Goal: Transaction & Acquisition: Purchase product/service

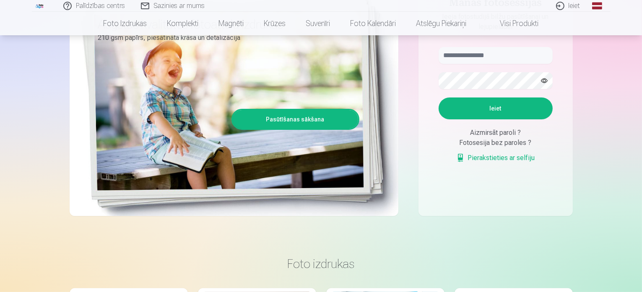
scroll to position [84, 0]
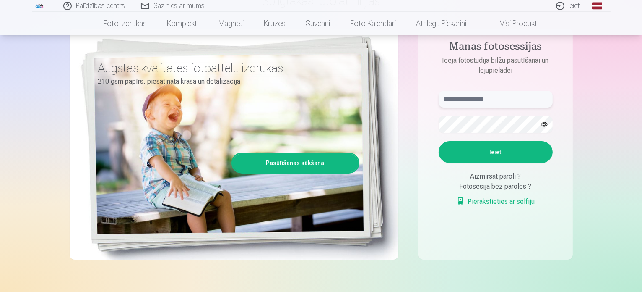
click at [481, 98] on input "text" at bounding box center [496, 99] width 114 height 17
type input "**********"
click at [482, 149] on button "Ieiet" at bounding box center [496, 152] width 114 height 22
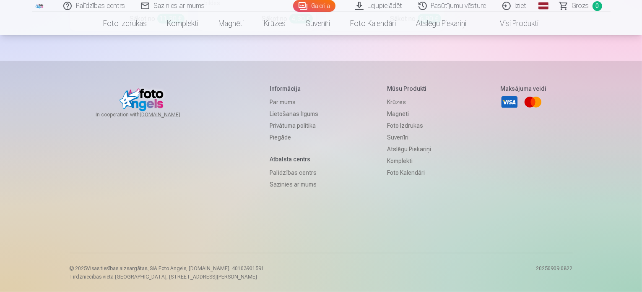
scroll to position [10208, 0]
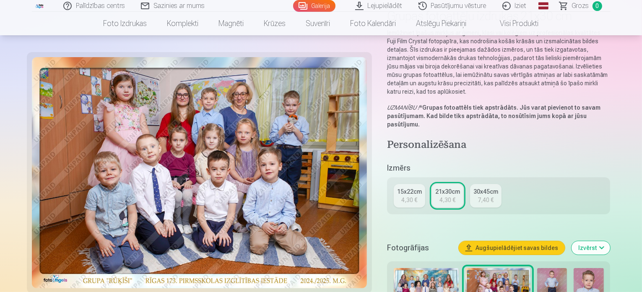
scroll to position [84, 0]
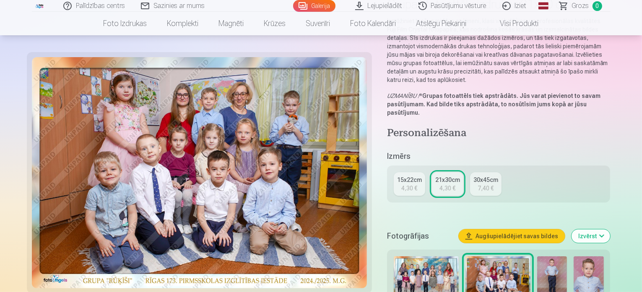
click at [416, 175] on div "15x22cm" at bounding box center [409, 179] width 25 height 8
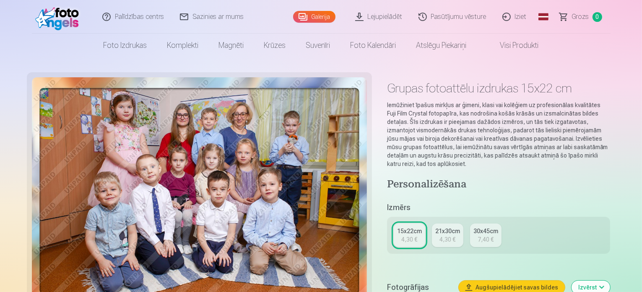
click at [452, 227] on div "21x30cm" at bounding box center [447, 231] width 25 height 8
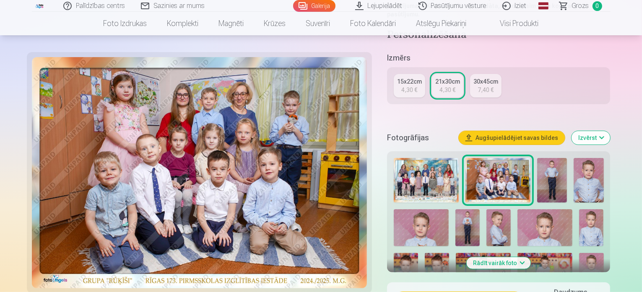
scroll to position [168, 0]
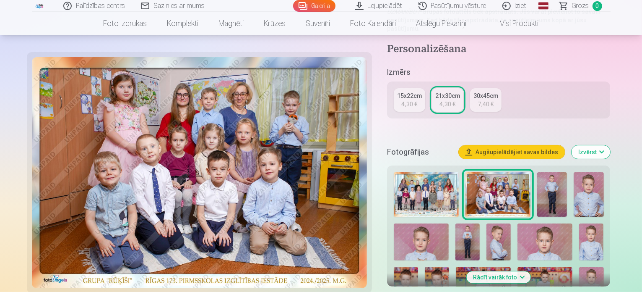
click at [430, 173] on img at bounding box center [426, 194] width 65 height 45
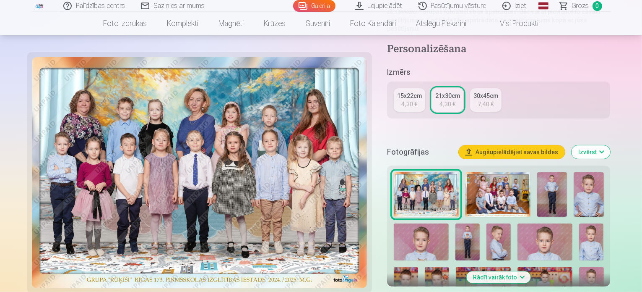
scroll to position [0, 0]
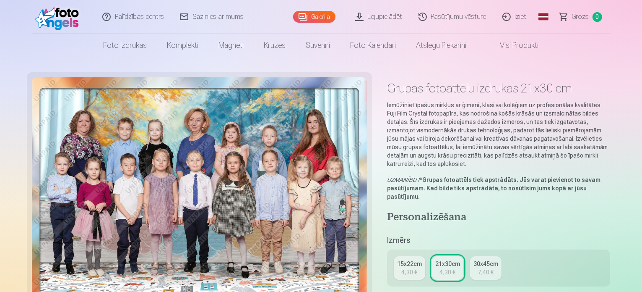
click at [410, 259] on div "15x22cm" at bounding box center [409, 263] width 25 height 8
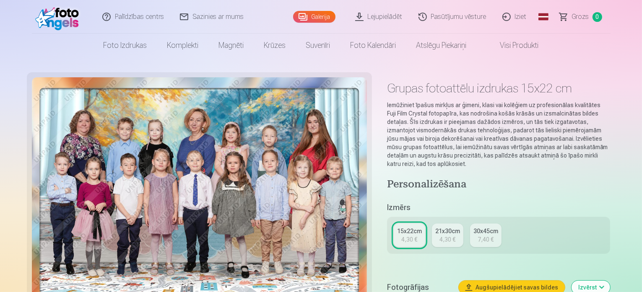
click at [450, 235] on div "4,30 €" at bounding box center [448, 239] width 16 height 8
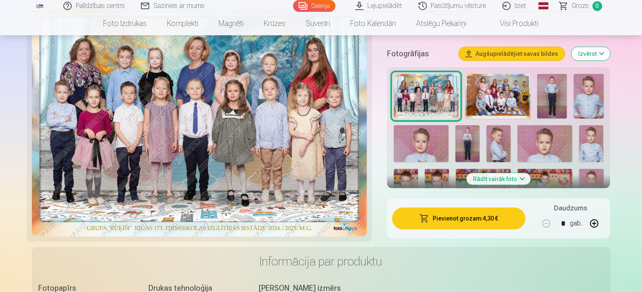
scroll to position [252, 0]
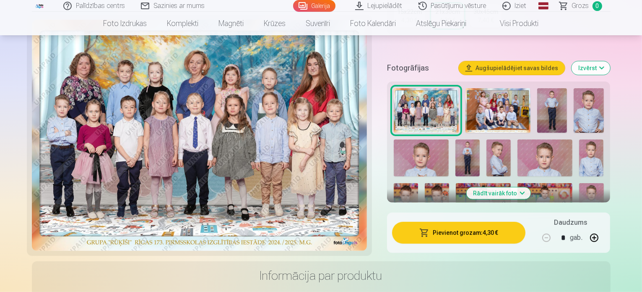
click at [465, 222] on button "Pievienot grozam : 4,30 €" at bounding box center [459, 233] width 134 height 22
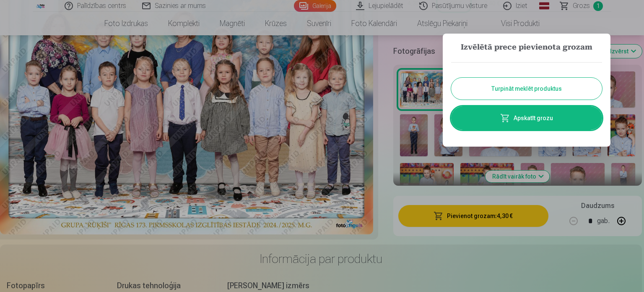
click at [526, 90] on button "Turpināt meklēt produktus" at bounding box center [526, 89] width 151 height 22
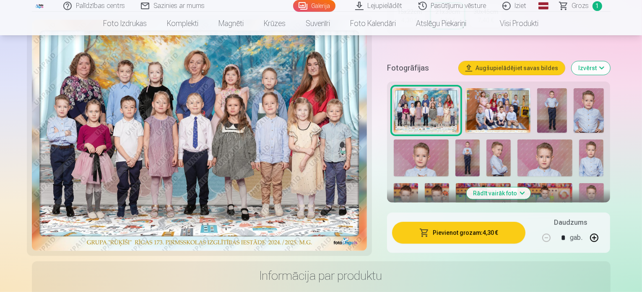
click at [456, 139] on img at bounding box center [468, 157] width 24 height 36
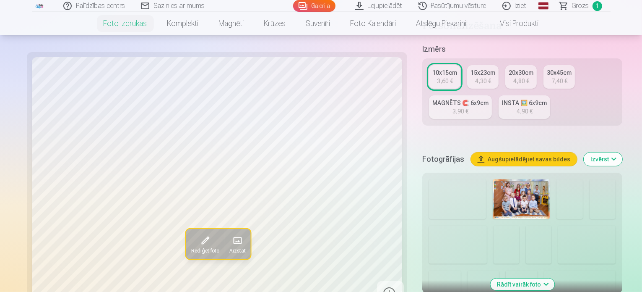
scroll to position [210, 0]
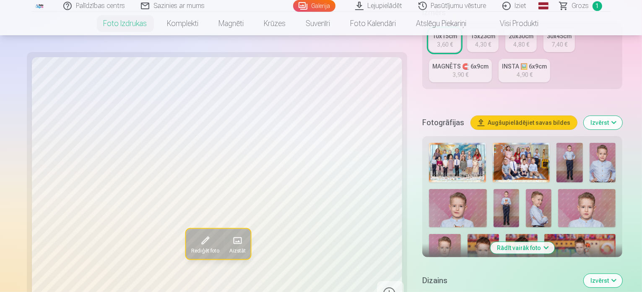
click at [558, 189] on img at bounding box center [586, 208] width 57 height 39
click at [461, 234] on img at bounding box center [445, 257] width 32 height 47
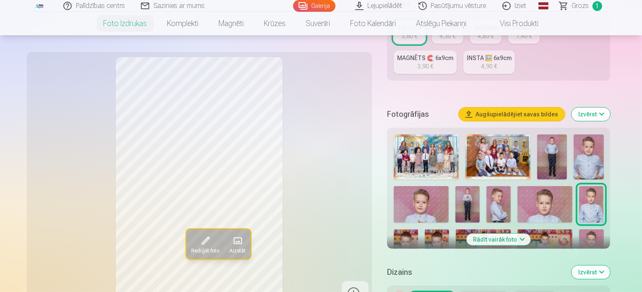
click at [449, 229] on img at bounding box center [437, 247] width 24 height 36
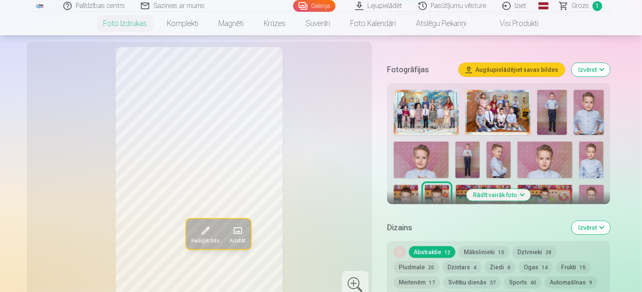
scroll to position [294, 0]
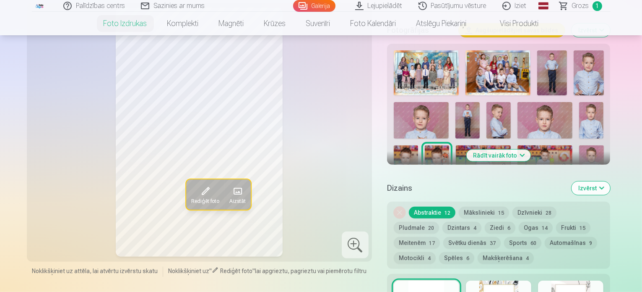
click at [480, 189] on img at bounding box center [467, 207] width 24 height 36
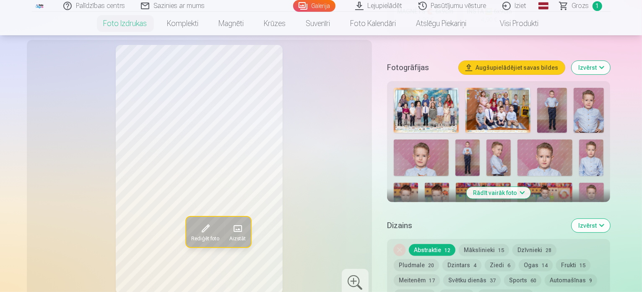
scroll to position [252, 0]
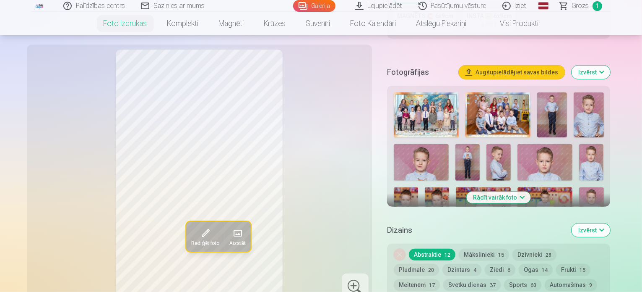
click at [449, 231] on img at bounding box center [421, 249] width 55 height 36
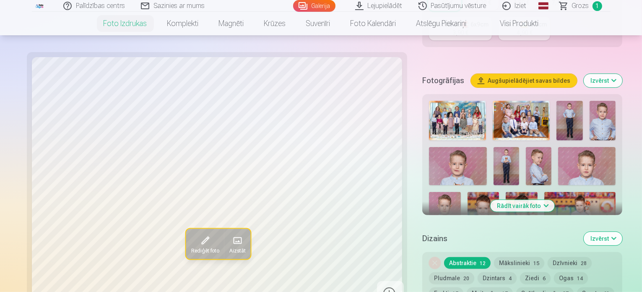
click at [518, 200] on button "Rādīt vairāk foto" at bounding box center [522, 206] width 64 height 12
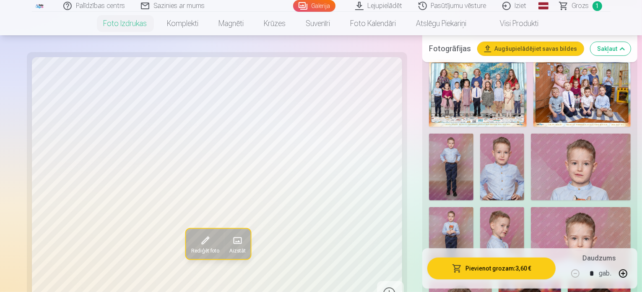
scroll to position [294, 0]
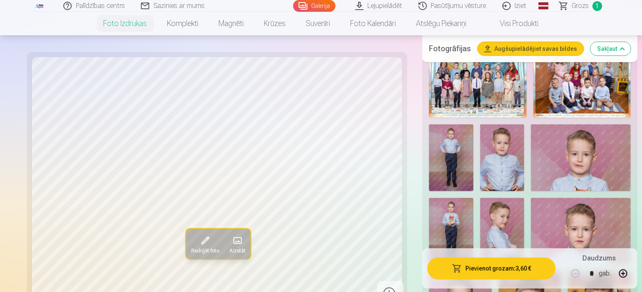
click at [531, 138] on img at bounding box center [581, 157] width 100 height 66
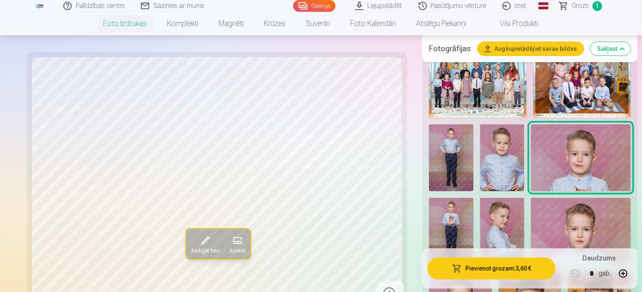
click at [531, 203] on img at bounding box center [581, 231] width 100 height 66
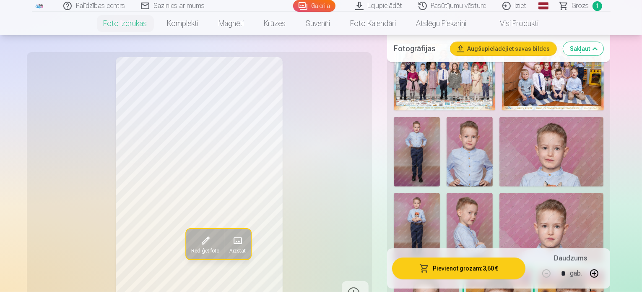
scroll to position [420, 0]
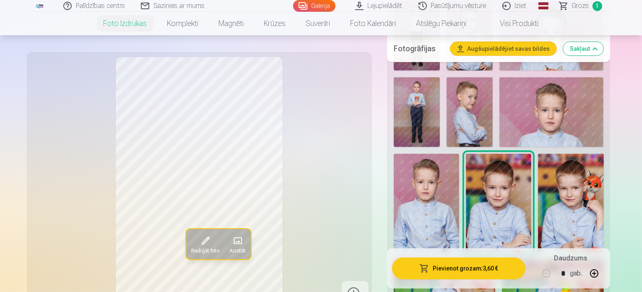
click at [446, 259] on img at bounding box center [445, 293] width 102 height 68
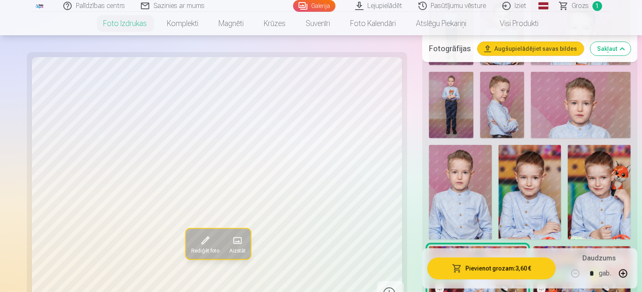
click at [534, 246] on img at bounding box center [583, 278] width 98 height 65
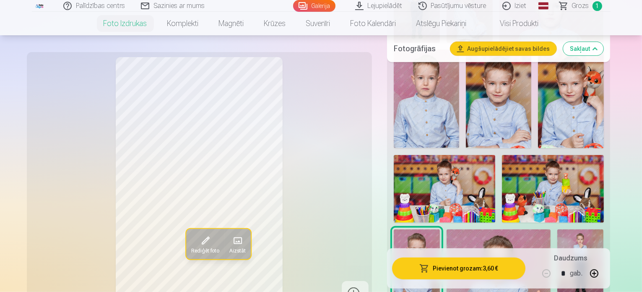
scroll to position [545, 0]
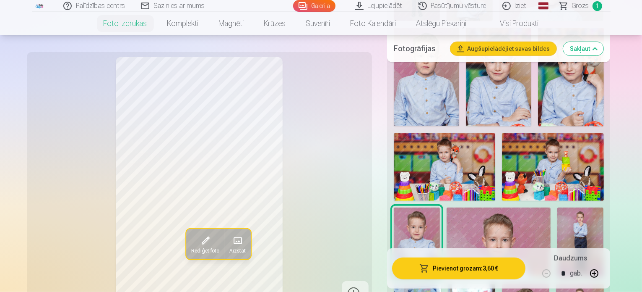
click at [458, 207] on img at bounding box center [499, 241] width 104 height 69
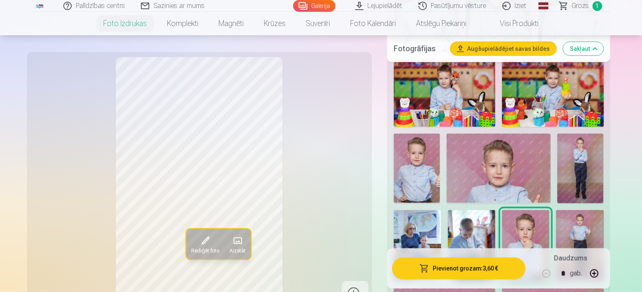
scroll to position [629, 0]
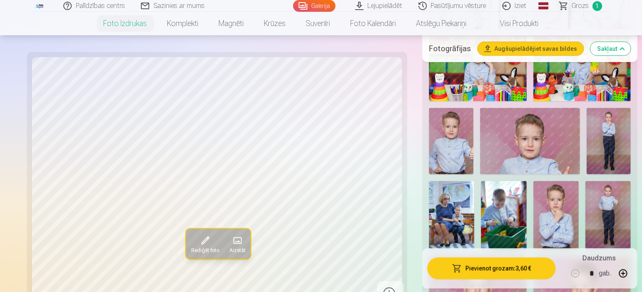
click at [534, 256] on img at bounding box center [583, 288] width 98 height 65
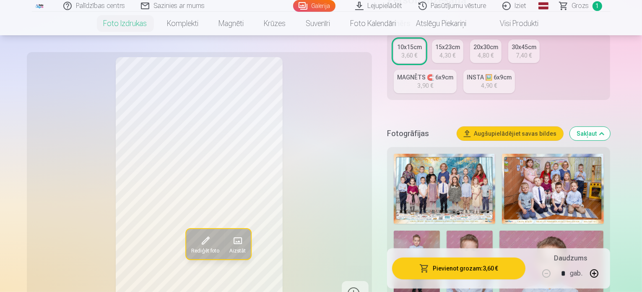
scroll to position [210, 0]
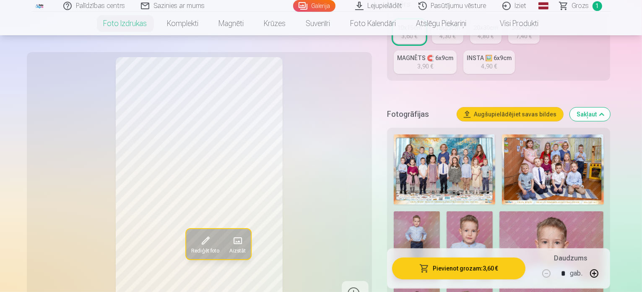
click at [440, 211] on img at bounding box center [417, 246] width 46 height 70
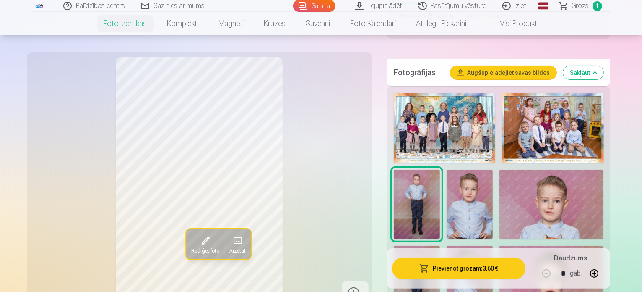
scroll to position [252, 0]
click at [447, 169] on img at bounding box center [470, 203] width 46 height 69
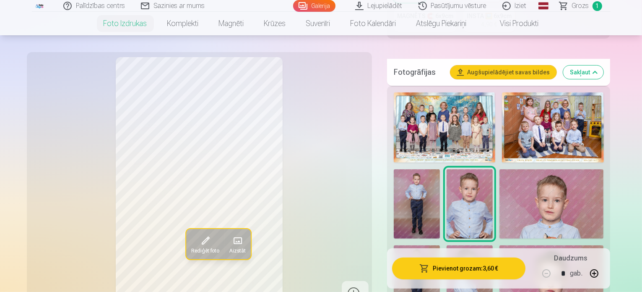
click at [500, 169] on img at bounding box center [552, 203] width 104 height 69
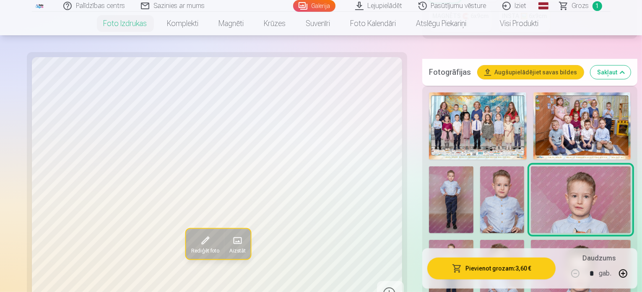
click at [474, 240] on img at bounding box center [451, 273] width 44 height 67
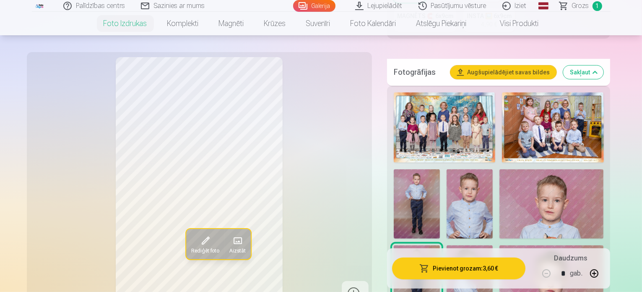
click at [493, 245] on img at bounding box center [470, 279] width 46 height 69
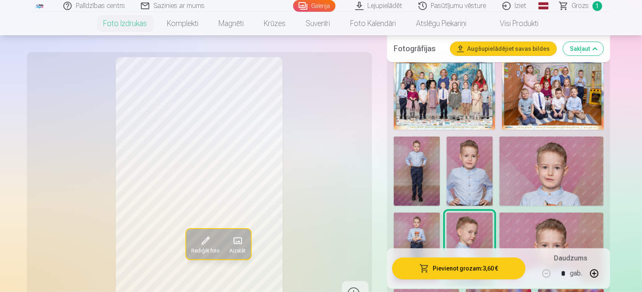
scroll to position [336, 0]
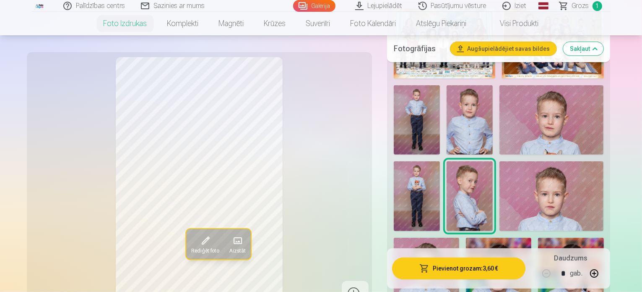
click at [604, 237] on img at bounding box center [570, 286] width 65 height 99
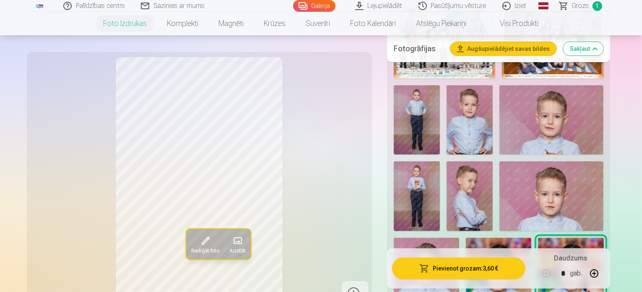
click at [532, 237] on img at bounding box center [498, 286] width 65 height 99
click at [459, 237] on img at bounding box center [426, 286] width 65 height 98
click at [532, 237] on img at bounding box center [498, 286] width 65 height 99
click at [500, 161] on img at bounding box center [552, 195] width 104 height 69
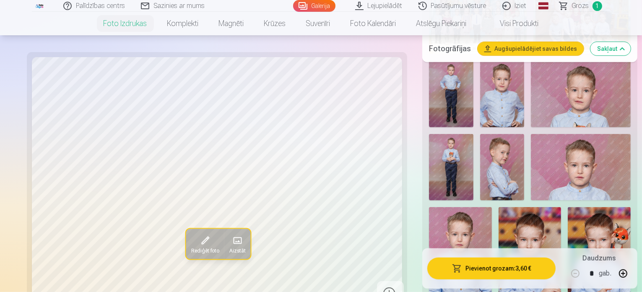
scroll to position [378, 0]
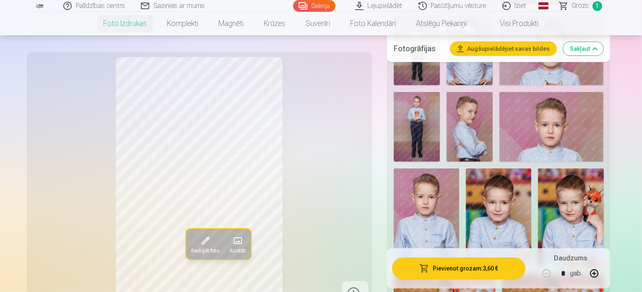
scroll to position [420, 0]
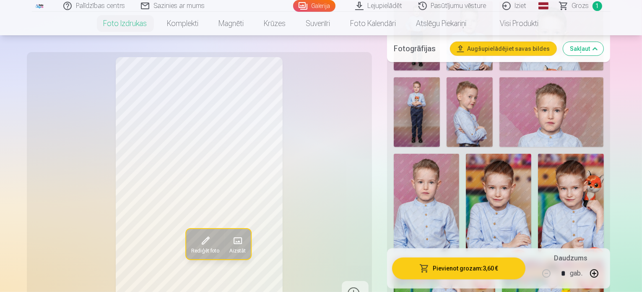
click at [524, 259] on img at bounding box center [553, 293] width 102 height 68
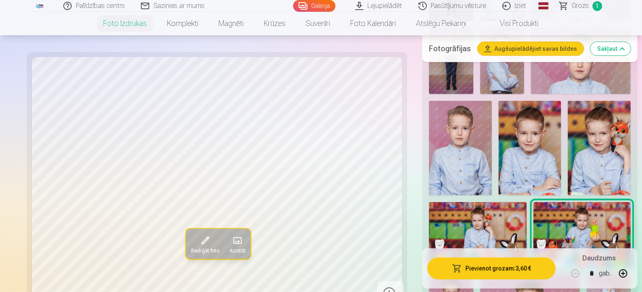
scroll to position [503, 0]
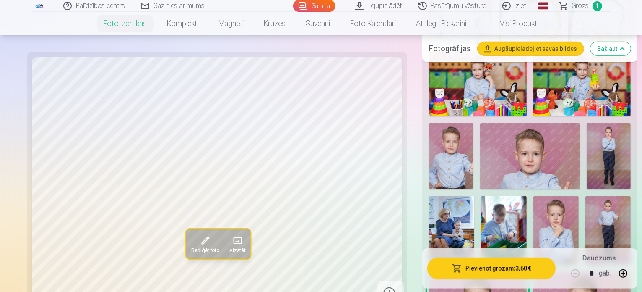
scroll to position [629, 0]
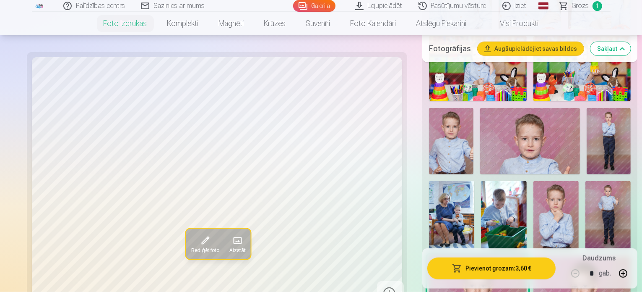
click at [534, 256] on img at bounding box center [583, 288] width 98 height 65
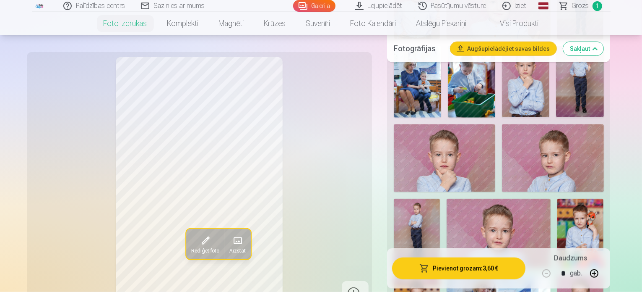
scroll to position [839, 0]
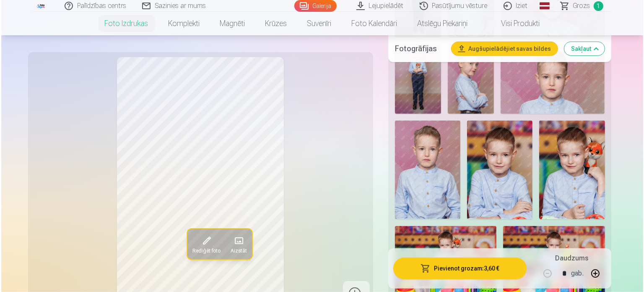
scroll to position [503, 0]
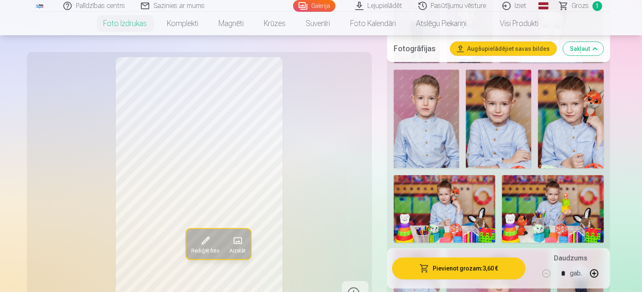
click at [432, 267] on button "Pievienot grozam : 3,60 €" at bounding box center [459, 268] width 134 height 22
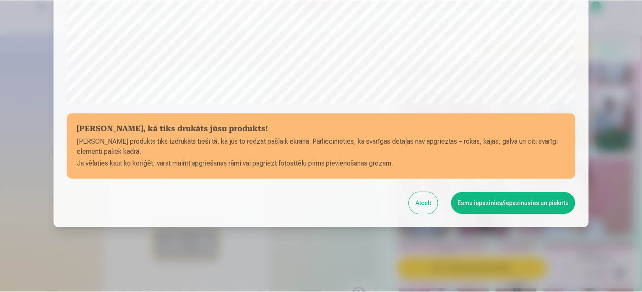
scroll to position [312, 0]
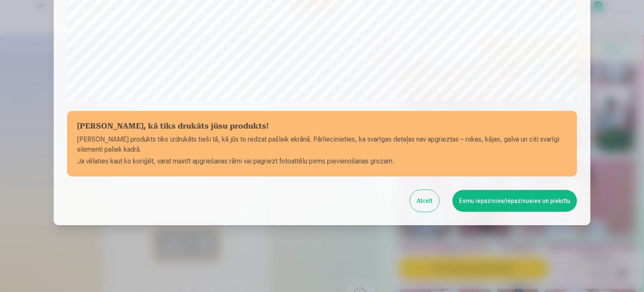
click at [482, 199] on button "Esmu iepazinies/iepazinusies un piekrītu" at bounding box center [515, 201] width 125 height 22
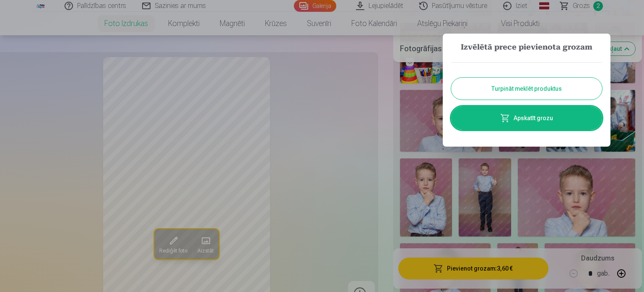
click at [535, 90] on button "Turpināt meklēt produktus" at bounding box center [526, 89] width 151 height 22
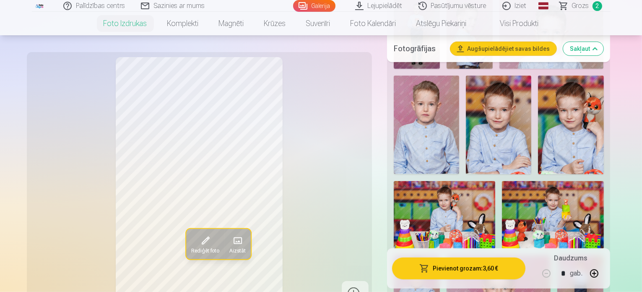
scroll to position [420, 0]
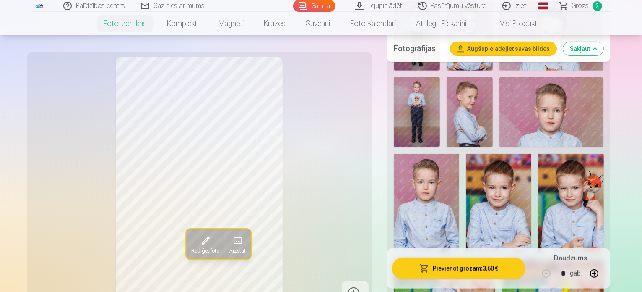
click at [534, 259] on img at bounding box center [553, 293] width 102 height 68
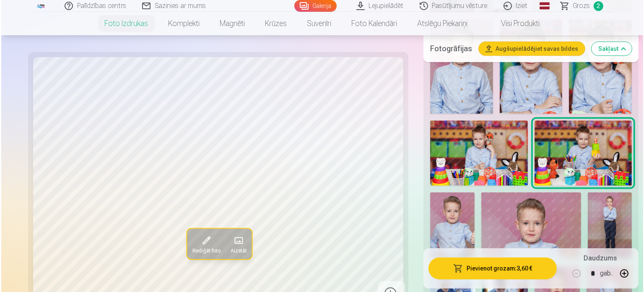
scroll to position [545, 0]
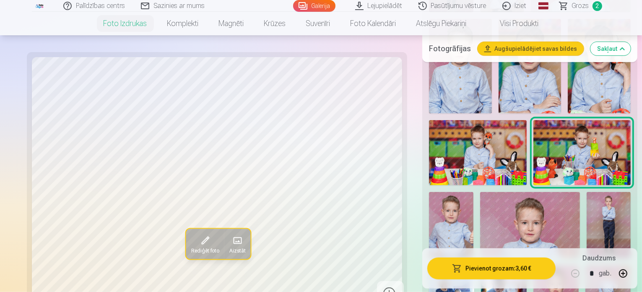
click at [502, 264] on button "Pievienot grozam : 3,60 €" at bounding box center [492, 268] width 128 height 22
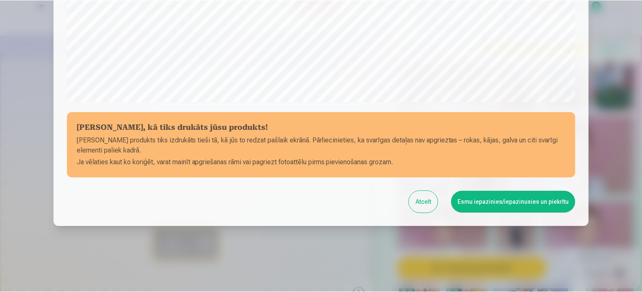
scroll to position [312, 0]
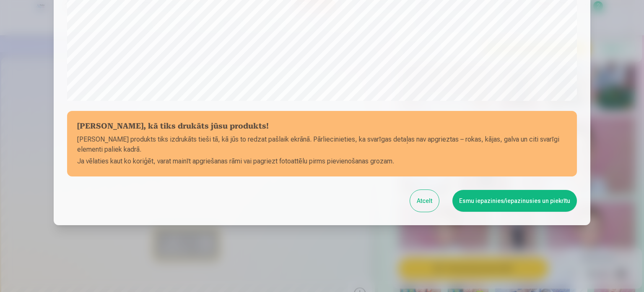
click at [508, 201] on button "Esmu iepazinies/iepazinusies un piekrītu" at bounding box center [515, 201] width 125 height 22
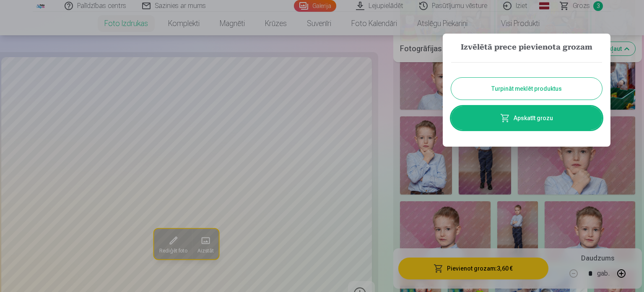
click at [519, 92] on button "Turpināt meklēt produktus" at bounding box center [526, 89] width 151 height 22
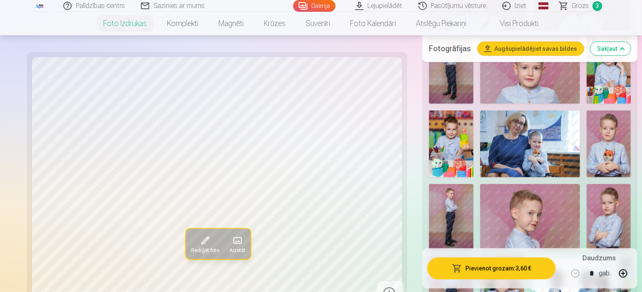
scroll to position [965, 0]
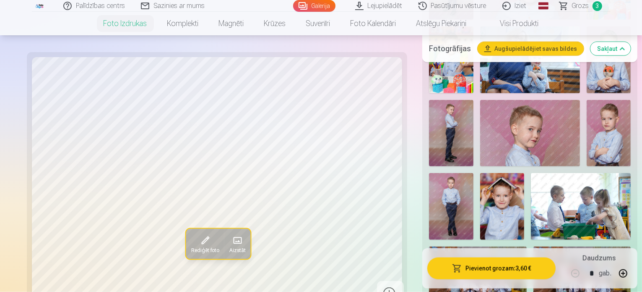
scroll to position [1049, 0]
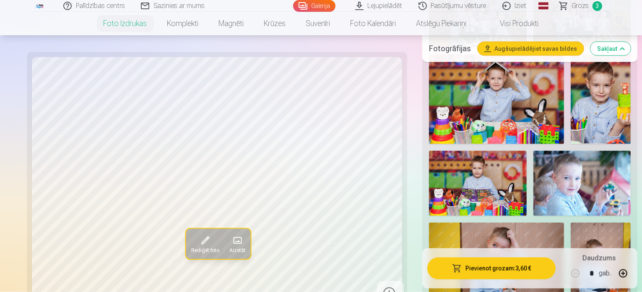
scroll to position [1342, 0]
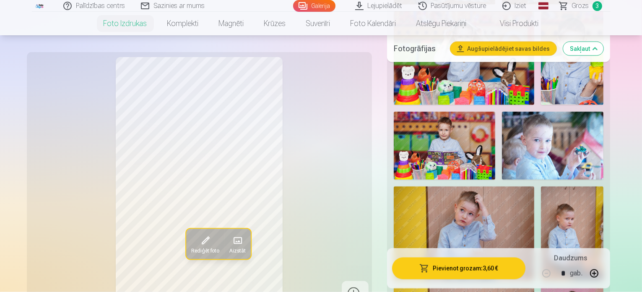
scroll to position [1301, 0]
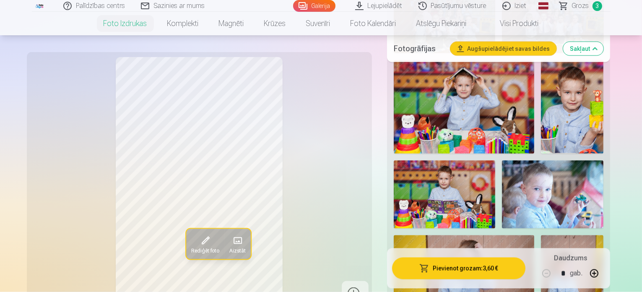
drag, startPoint x: 430, startPoint y: 123, endPoint x: 435, endPoint y: 126, distance: 5.8
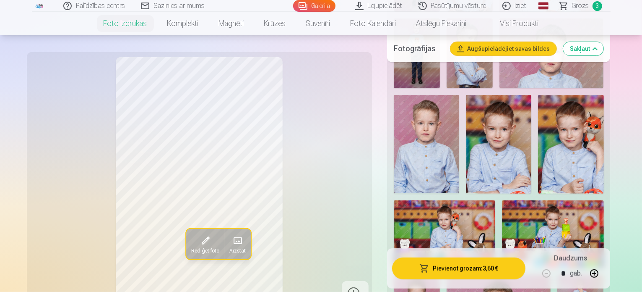
scroll to position [378, 0]
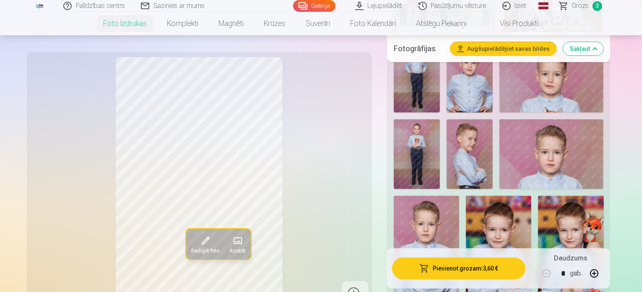
click at [532, 196] on img at bounding box center [498, 245] width 65 height 99
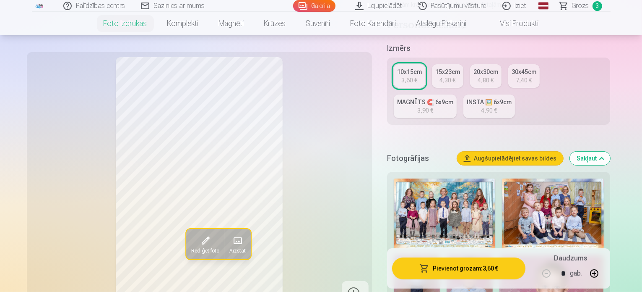
scroll to position [210, 0]
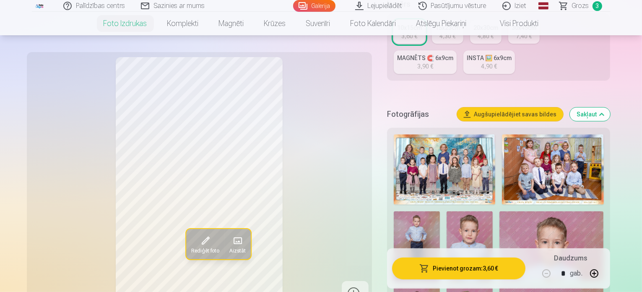
click at [440, 211] on img at bounding box center [417, 246] width 46 height 70
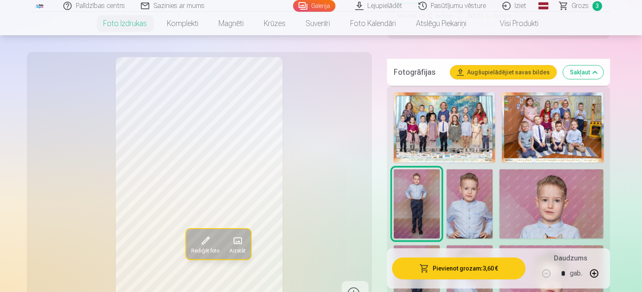
drag, startPoint x: 412, startPoint y: 167, endPoint x: 419, endPoint y: 167, distance: 6.7
click at [447, 169] on img at bounding box center [470, 203] width 46 height 69
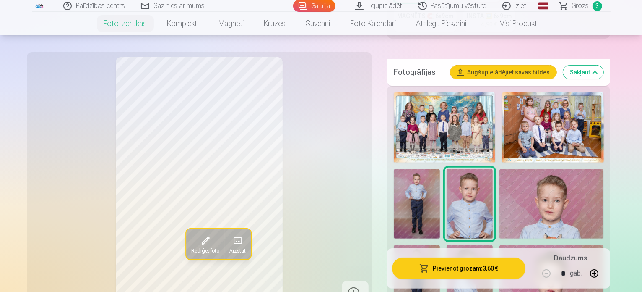
click at [500, 176] on img at bounding box center [552, 203] width 104 height 69
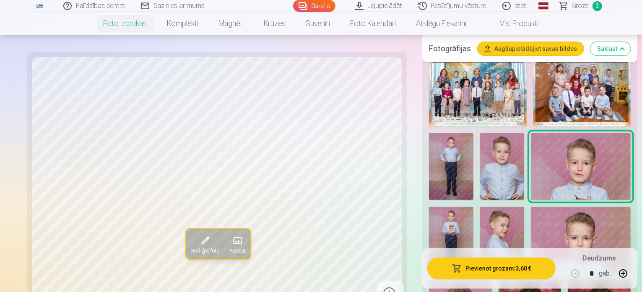
scroll to position [294, 0]
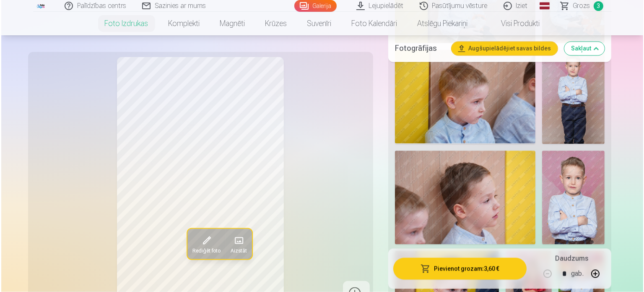
scroll to position [1594, 0]
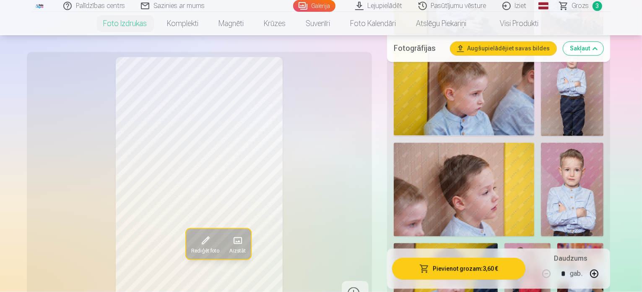
click at [497, 257] on button "Pievienot grozam : 3,60 €" at bounding box center [459, 268] width 134 height 22
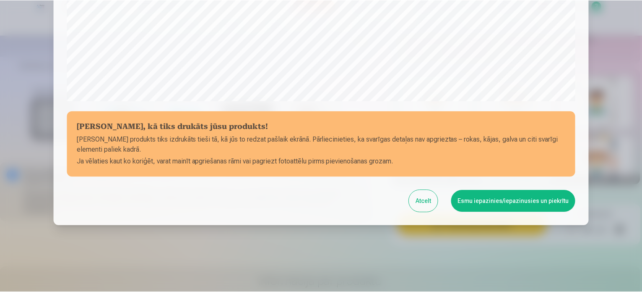
scroll to position [312, 0]
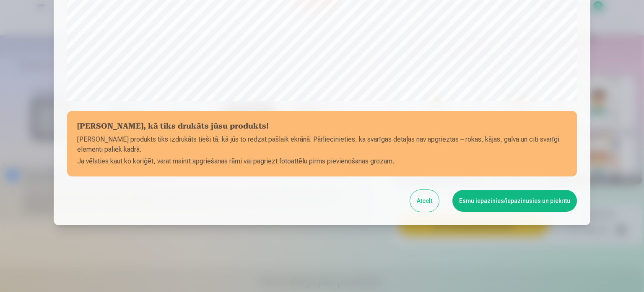
click at [502, 204] on button "Esmu iepazinies/iepazinusies un piekrītu" at bounding box center [515, 201] width 125 height 22
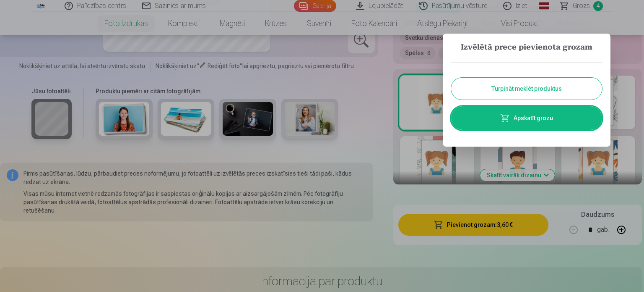
click at [359, 152] on div at bounding box center [322, 146] width 644 height 292
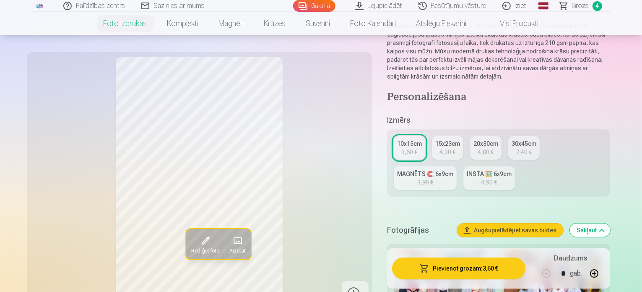
scroll to position [126, 0]
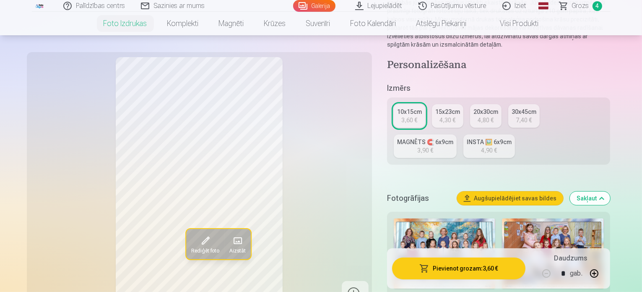
click at [433, 146] on div "3,90 €" at bounding box center [425, 150] width 16 height 8
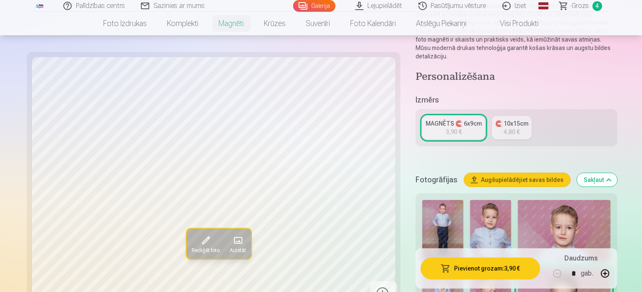
scroll to position [168, 0]
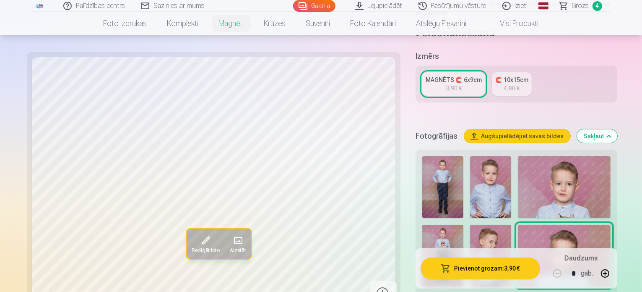
click at [504, 84] on div "4,80 €" at bounding box center [512, 88] width 16 height 8
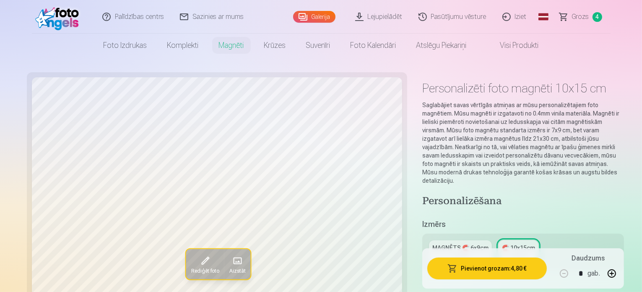
click at [436, 243] on div "MAGNĒTS 🧲 6x9cm" at bounding box center [461, 247] width 56 height 8
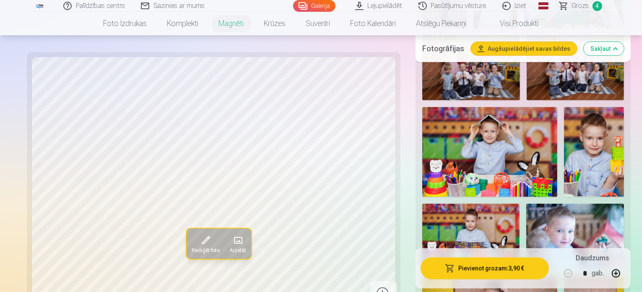
scroll to position [1133, 0]
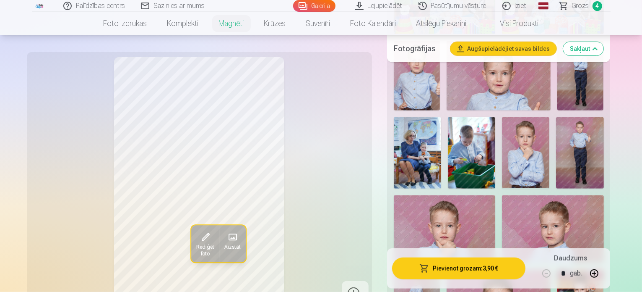
scroll to position [587, 0]
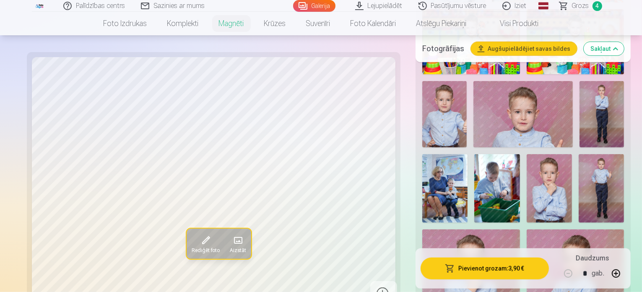
scroll to position [503, 0]
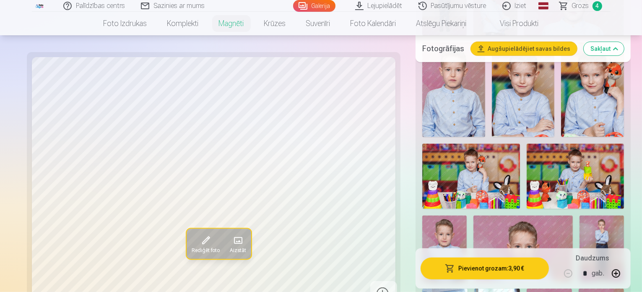
click at [580, 215] on img at bounding box center [602, 248] width 44 height 67
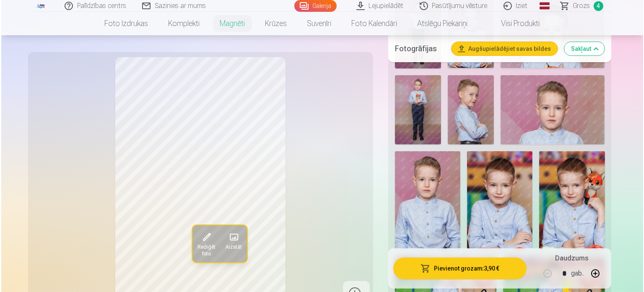
scroll to position [294, 0]
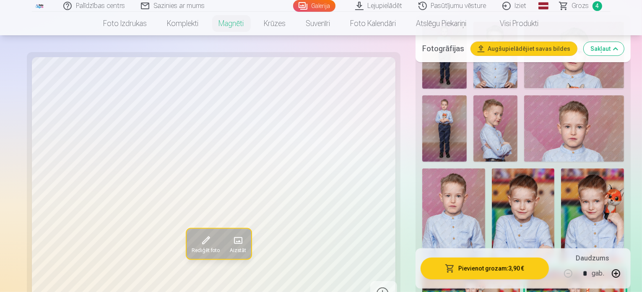
click at [555, 168] on img at bounding box center [523, 215] width 63 height 94
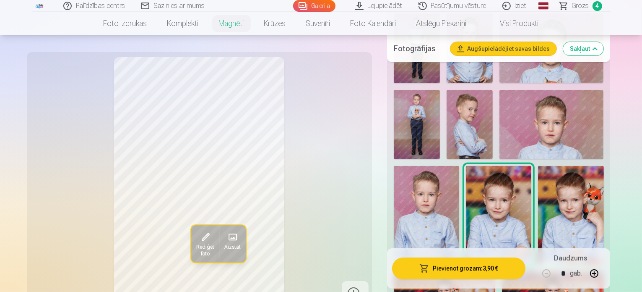
click at [459, 166] on img at bounding box center [426, 215] width 65 height 98
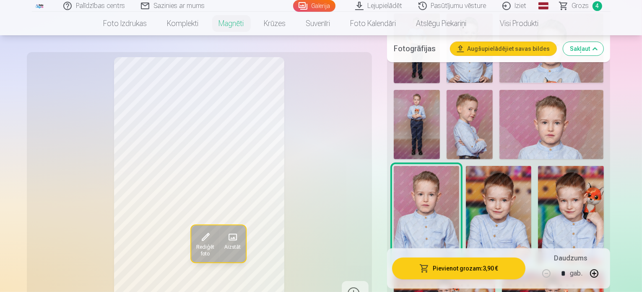
click at [500, 110] on img at bounding box center [552, 124] width 104 height 69
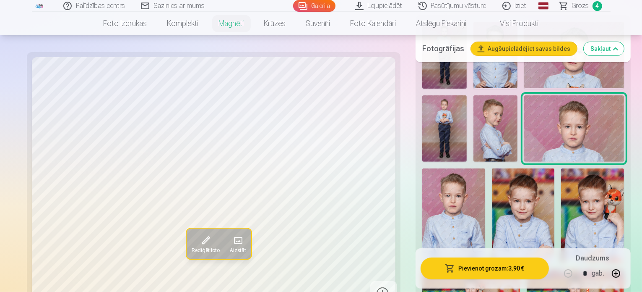
click at [555, 168] on img at bounding box center [523, 215] width 63 height 94
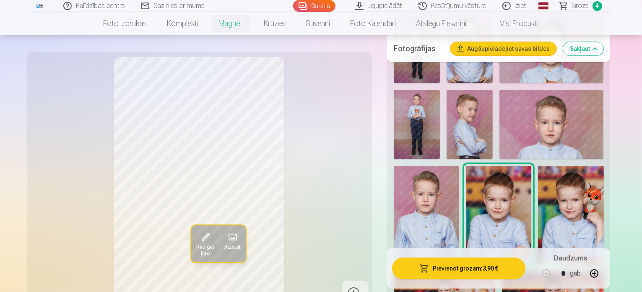
click at [459, 263] on button "Pievienot grozam : 3,90 €" at bounding box center [459, 268] width 134 height 22
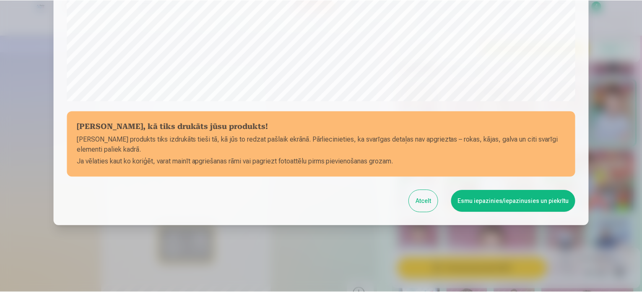
scroll to position [312, 0]
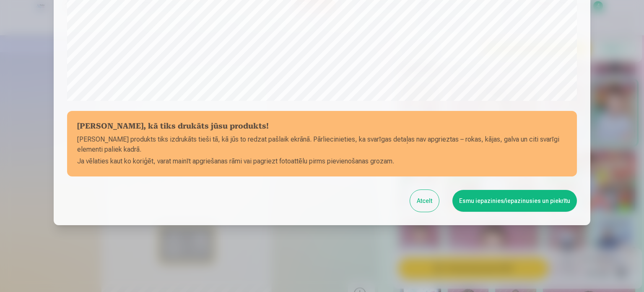
click at [502, 194] on button "Esmu iepazinies/iepazinusies un piekrītu" at bounding box center [515, 201] width 125 height 22
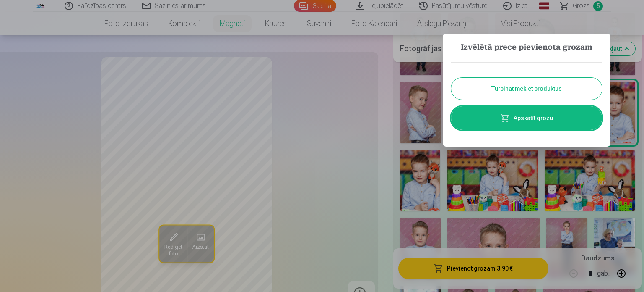
click at [524, 119] on link "Apskatīt grozu" at bounding box center [526, 117] width 151 height 23
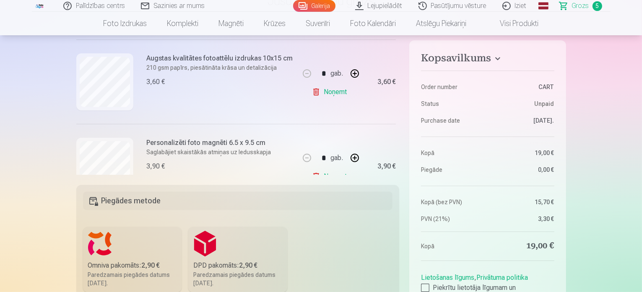
scroll to position [336, 0]
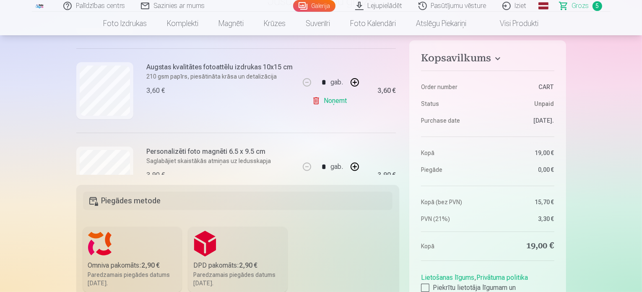
click at [326, 100] on link "Noņemt" at bounding box center [331, 100] width 38 height 17
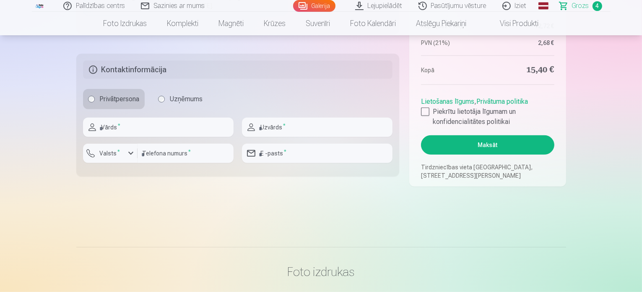
scroll to position [378, 0]
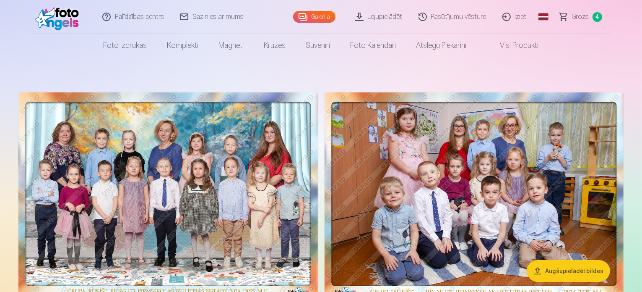
click at [373, 16] on link "Lejupielādēt" at bounding box center [379, 17] width 63 height 34
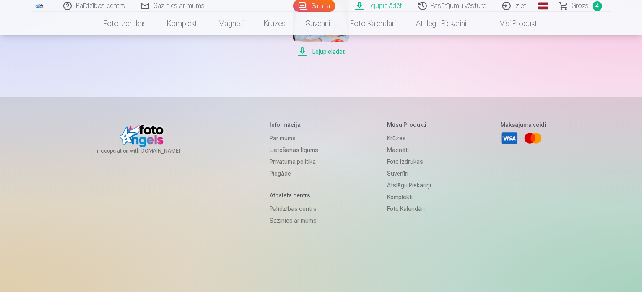
scroll to position [289, 0]
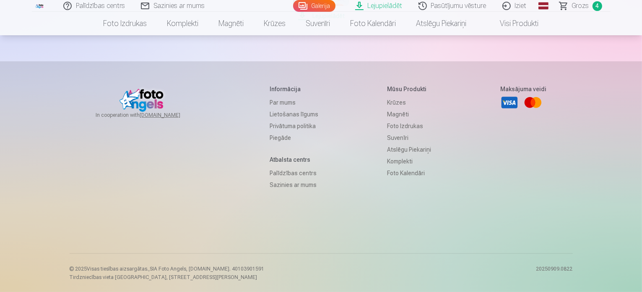
click at [279, 114] on link "Lietošanas līgums" at bounding box center [294, 114] width 49 height 12
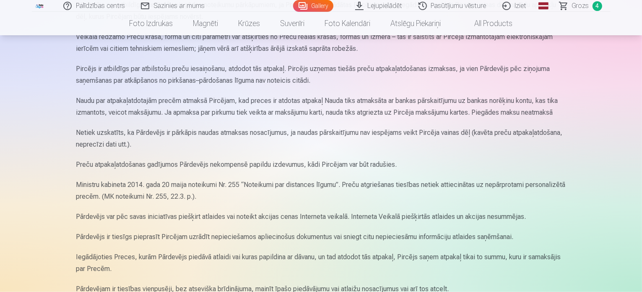
scroll to position [1129, 0]
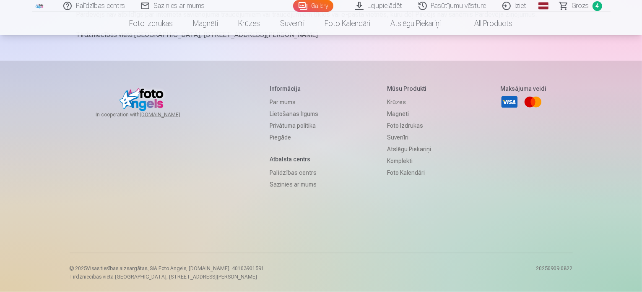
click at [274, 99] on link "Par mums" at bounding box center [294, 102] width 49 height 12
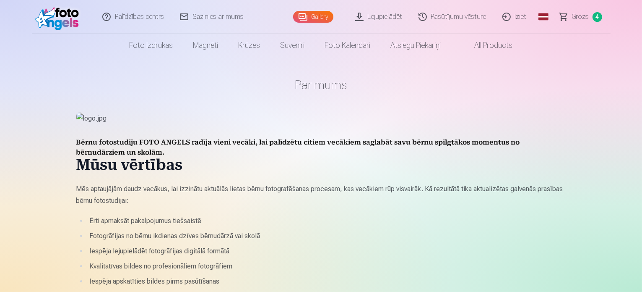
click at [371, 18] on link "Lejupielādēt" at bounding box center [379, 17] width 63 height 34
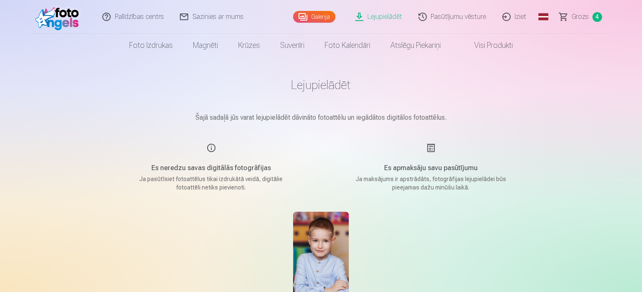
click at [579, 19] on span "Grozs" at bounding box center [580, 17] width 17 height 10
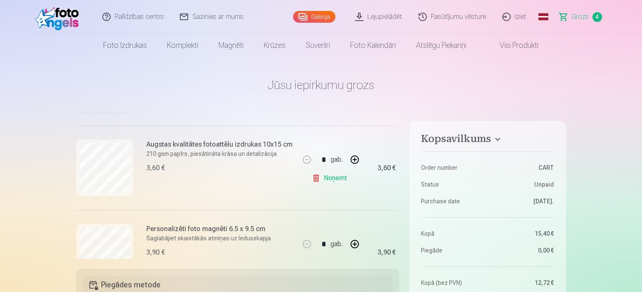
scroll to position [211, 0]
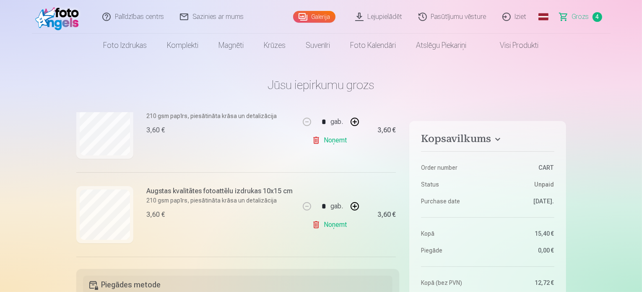
click at [354, 206] on button "button" at bounding box center [355, 206] width 20 height 20
click at [308, 202] on button "button" at bounding box center [307, 206] width 20 height 20
type input "*"
click at [357, 120] on button "button" at bounding box center [355, 122] width 20 height 20
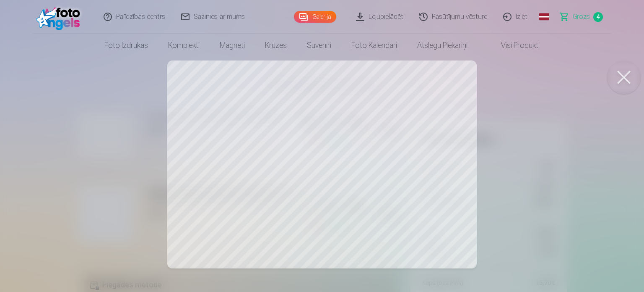
click at [627, 73] on button at bounding box center [624, 77] width 34 height 34
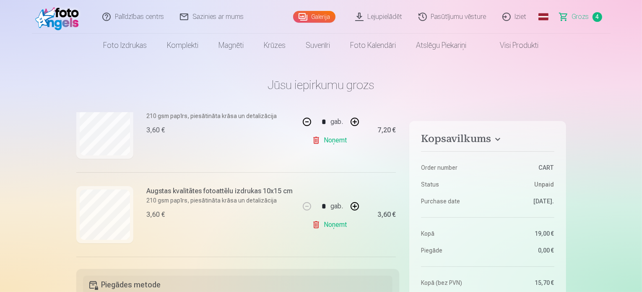
click at [351, 121] on button "button" at bounding box center [355, 122] width 20 height 20
type input "*"
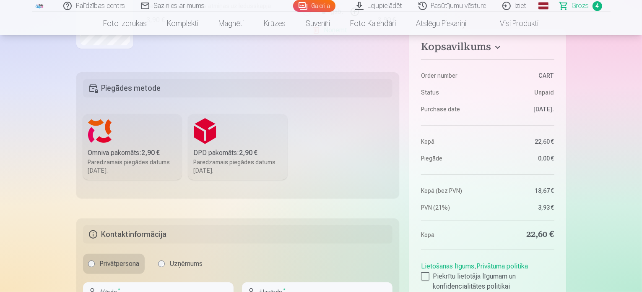
scroll to position [210, 0]
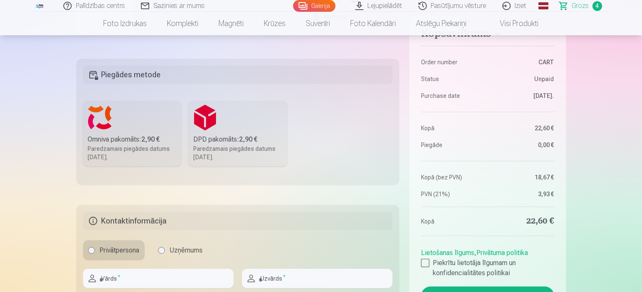
click at [149, 145] on div "Paredzamais piegādes datums [DATE]." at bounding box center [132, 152] width 89 height 17
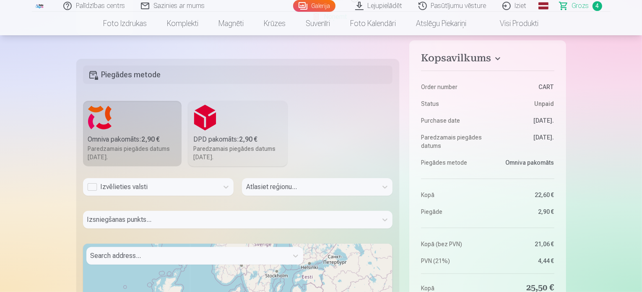
click at [160, 181] on div "Izvēlieties valsti" at bounding box center [151, 187] width 136 height 18
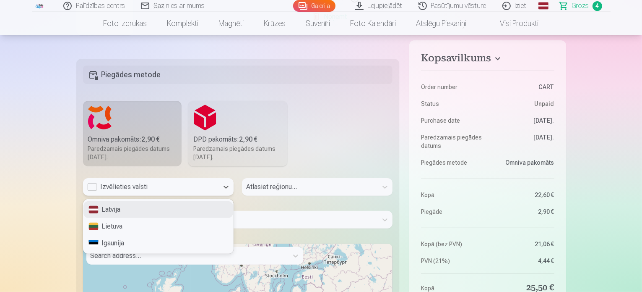
click at [135, 210] on div "Latvija" at bounding box center [158, 209] width 150 height 17
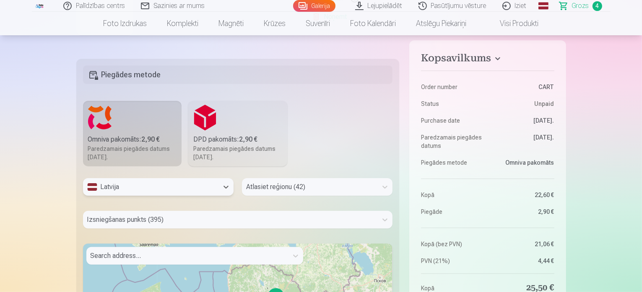
click at [272, 188] on div "Atlasiet reģionu (42)" at bounding box center [317, 187] width 151 height 18
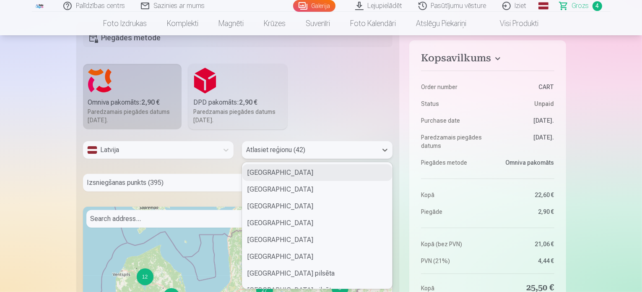
type input "*"
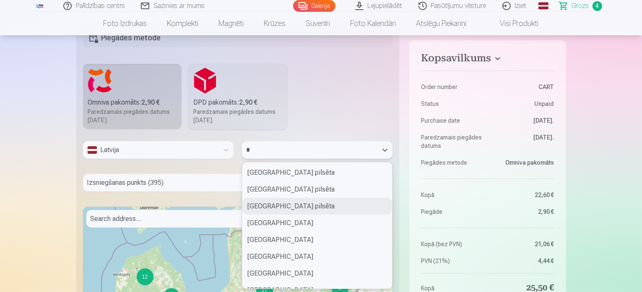
click at [273, 209] on div "Rīgas pilsēta" at bounding box center [317, 206] width 150 height 17
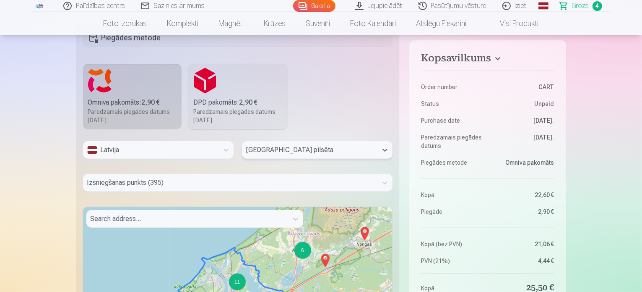
click at [187, 185] on div "Izsniegšanas punkts (395)" at bounding box center [238, 183] width 310 height 18
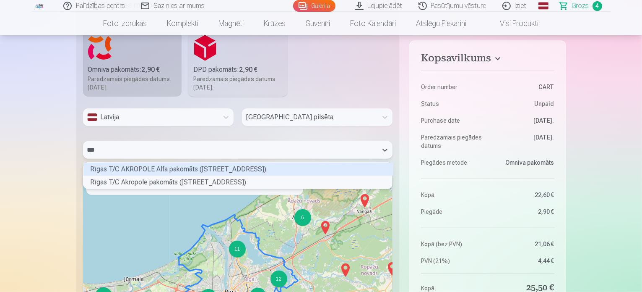
scroll to position [23, 307]
type input "****"
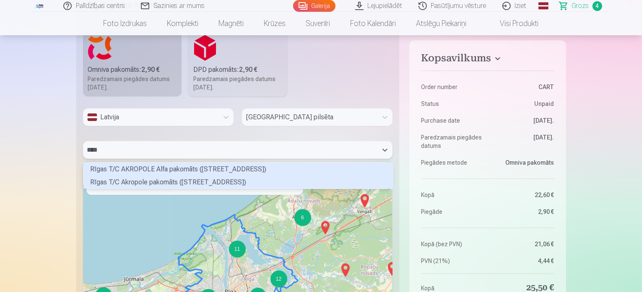
click at [197, 185] on div "Rīgas T/C Akropole pakomāts (Latgales iela 257)" at bounding box center [238, 181] width 310 height 13
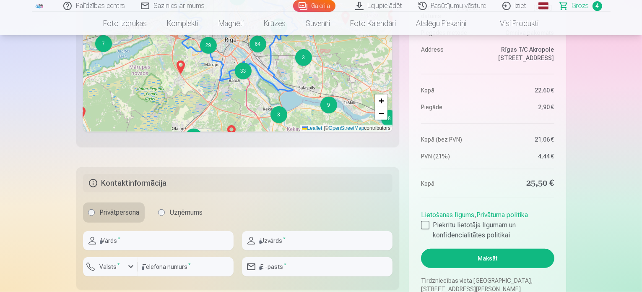
scroll to position [615, 0]
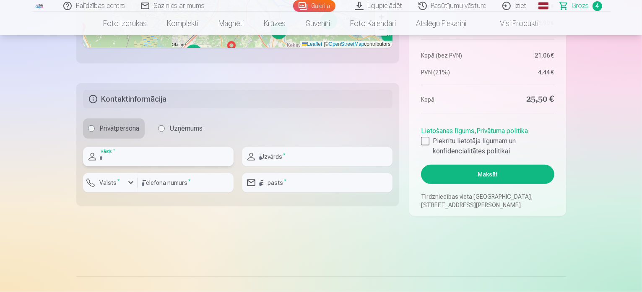
click at [128, 154] on input "text" at bounding box center [158, 156] width 151 height 19
type input "****"
click at [269, 158] on input "text" at bounding box center [317, 156] width 151 height 19
type input "********"
click at [176, 184] on input "number" at bounding box center [186, 182] width 96 height 19
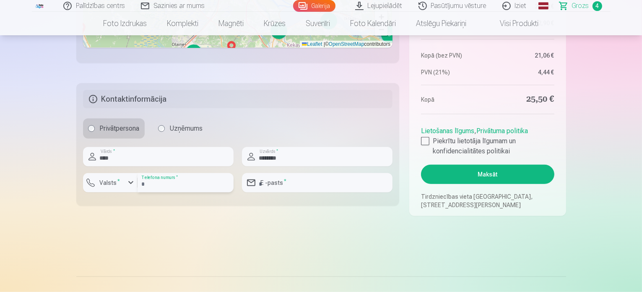
type input "********"
click at [104, 185] on label "Valsts *" at bounding box center [109, 182] width 27 height 8
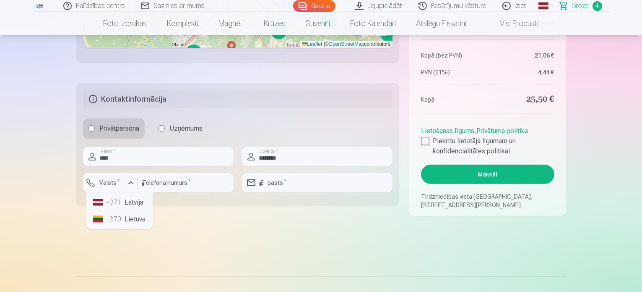
click at [134, 202] on li "+371 Latvija" at bounding box center [120, 202] width 60 height 17
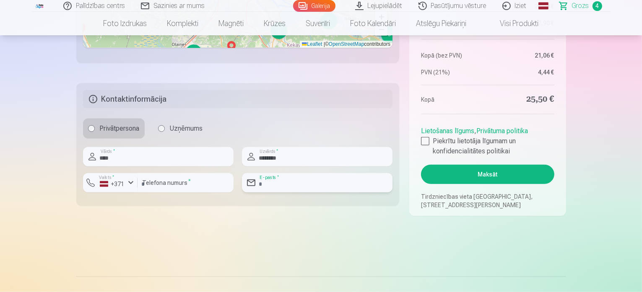
click at [274, 182] on input "email" at bounding box center [317, 182] width 151 height 19
type input "**********"
drag, startPoint x: 346, startPoint y: 247, endPoint x: 431, endPoint y: 238, distance: 85.7
drag, startPoint x: 426, startPoint y: 141, endPoint x: 426, endPoint y: 148, distance: 6.3
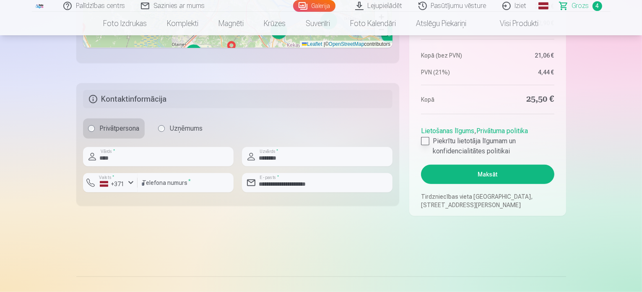
click at [426, 142] on div at bounding box center [425, 141] width 8 height 8
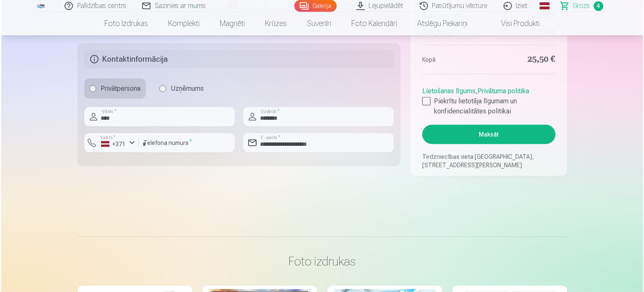
scroll to position [657, 0]
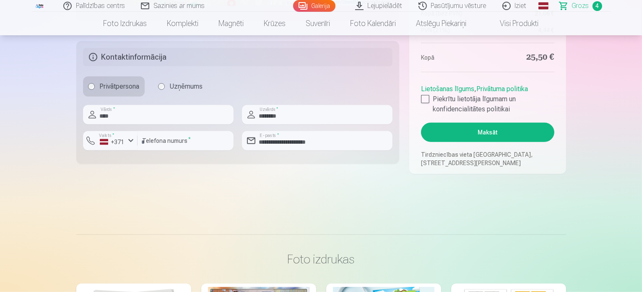
click at [490, 130] on button "Maksāt" at bounding box center [487, 132] width 133 height 19
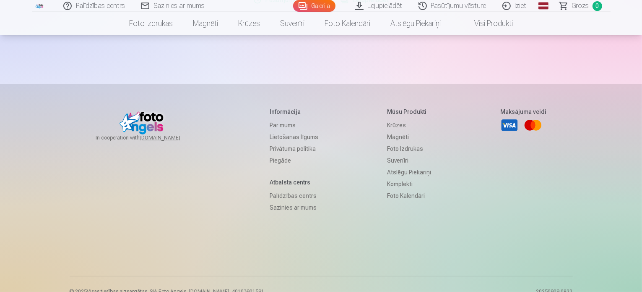
scroll to position [209, 0]
